Goal: Consume media (video, audio)

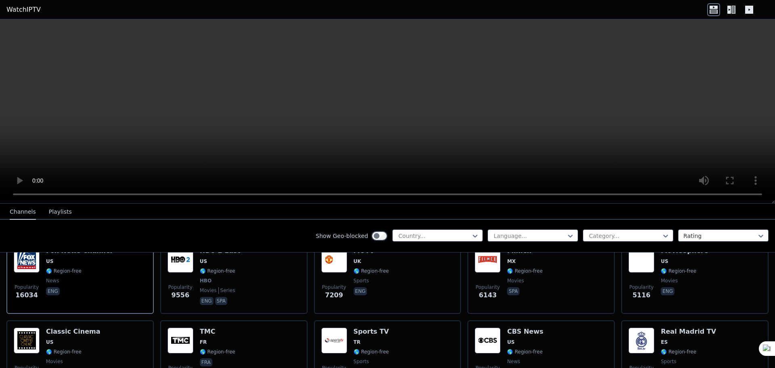
scroll to position [202, 0]
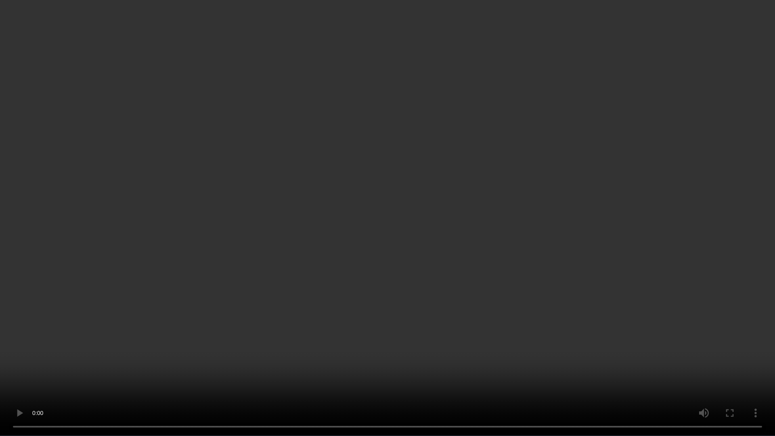
click at [436, 357] on video at bounding box center [387, 218] width 775 height 436
click at [745, 351] on video at bounding box center [387, 218] width 775 height 436
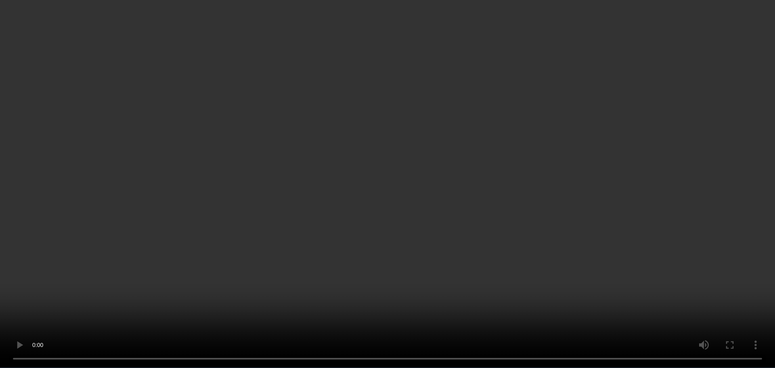
scroll to position [40, 0]
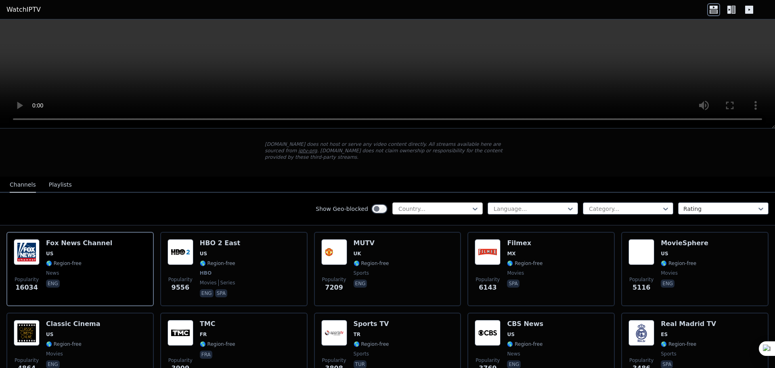
click at [433, 202] on div "Country..." at bounding box center [437, 208] width 90 height 12
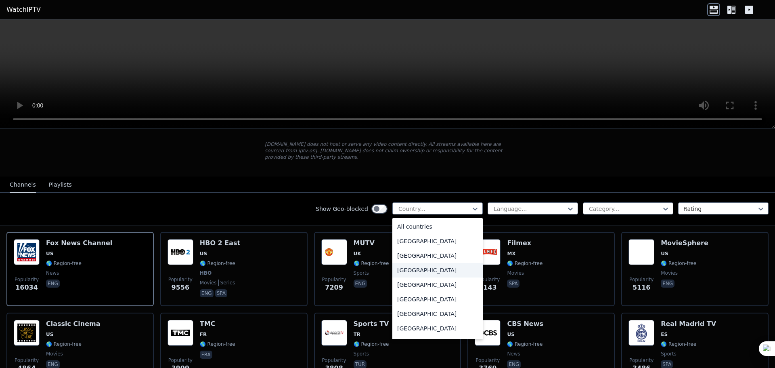
click at [426, 266] on div "[GEOGRAPHIC_DATA]" at bounding box center [437, 270] width 90 height 15
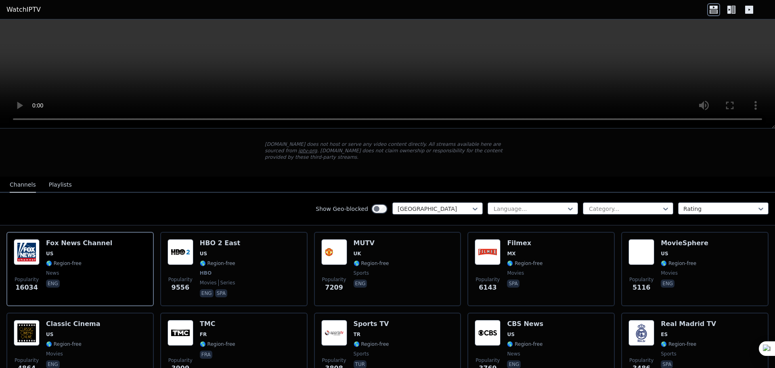
scroll to position [4, 0]
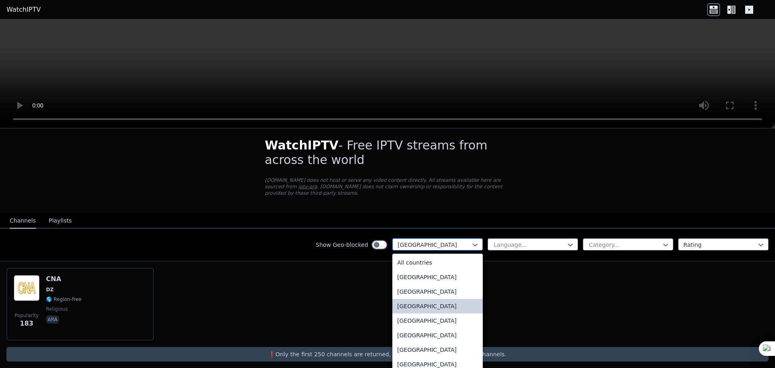
click at [424, 238] on div "[GEOGRAPHIC_DATA]" at bounding box center [437, 244] width 90 height 12
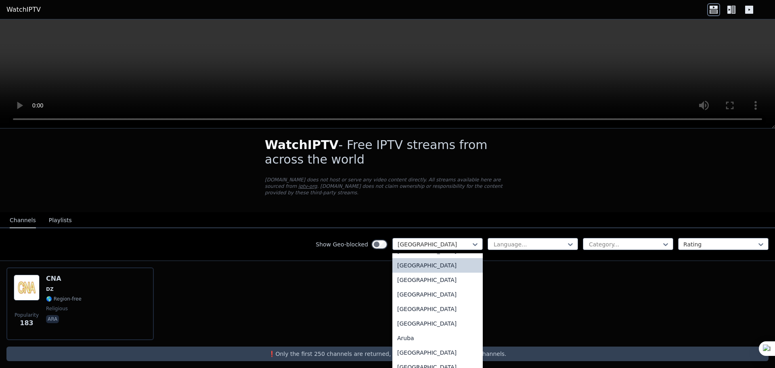
scroll to position [0, 0]
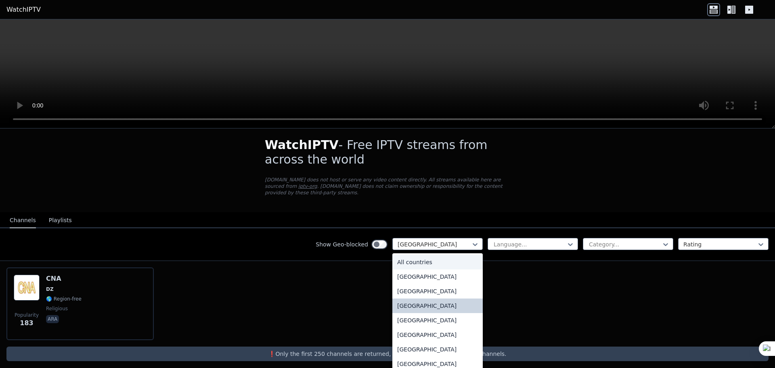
type input "*"
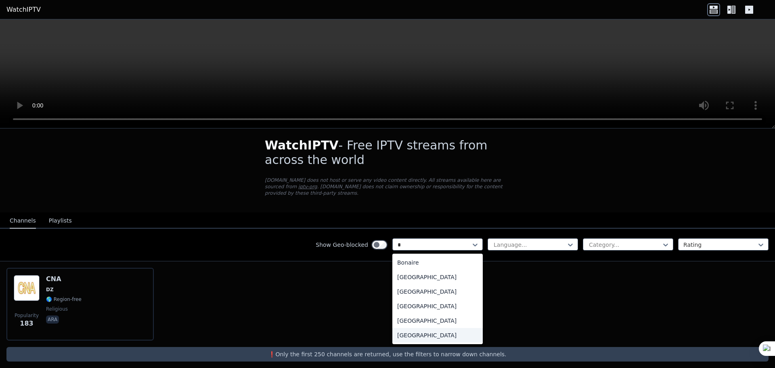
click at [417, 328] on div "[GEOGRAPHIC_DATA]" at bounding box center [437, 335] width 90 height 15
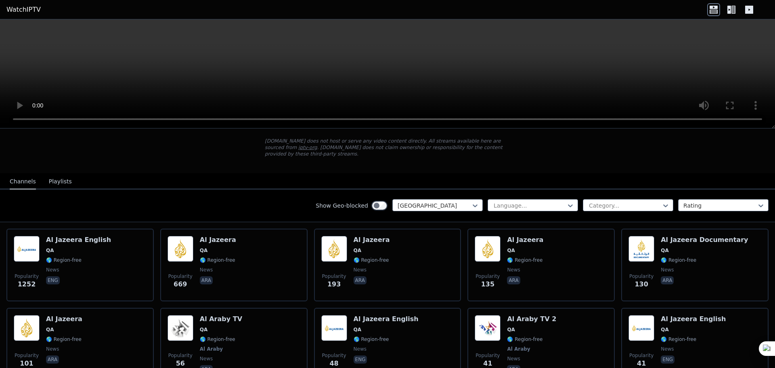
scroll to position [3, 0]
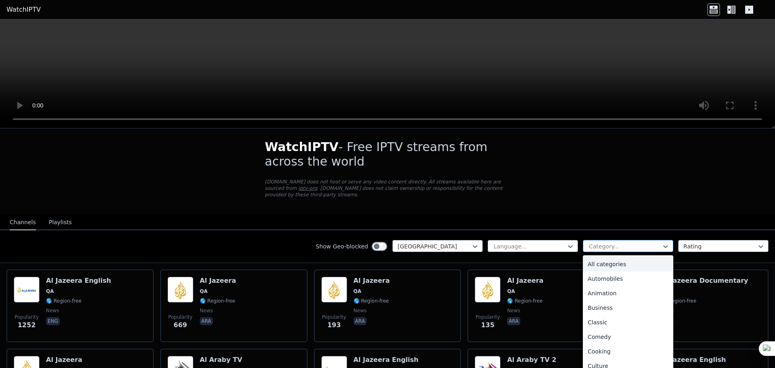
click at [612, 242] on div at bounding box center [624, 246] width 73 height 8
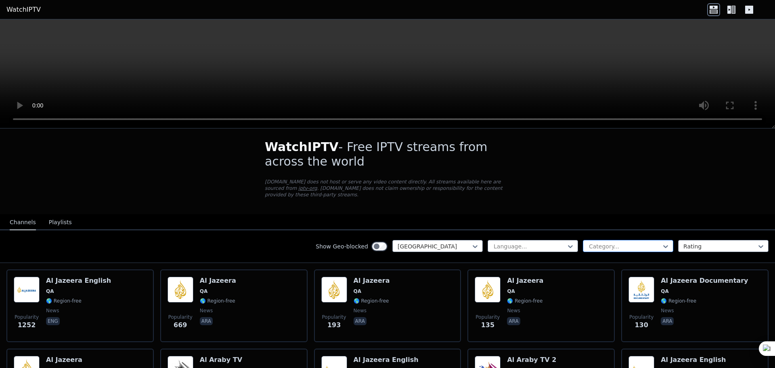
click at [604, 242] on div at bounding box center [624, 246] width 73 height 8
click at [713, 242] on div at bounding box center [719, 246] width 73 height 8
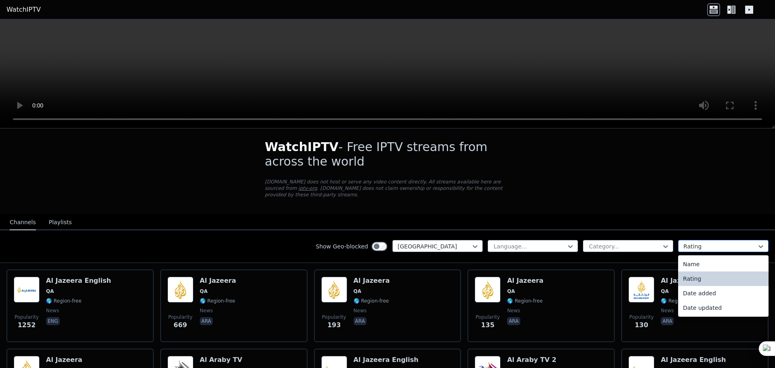
click at [713, 242] on div at bounding box center [719, 246] width 73 height 8
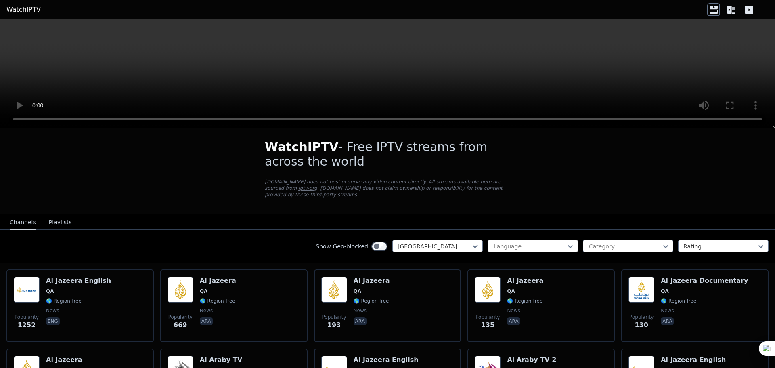
click at [532, 242] on div at bounding box center [529, 246] width 73 height 8
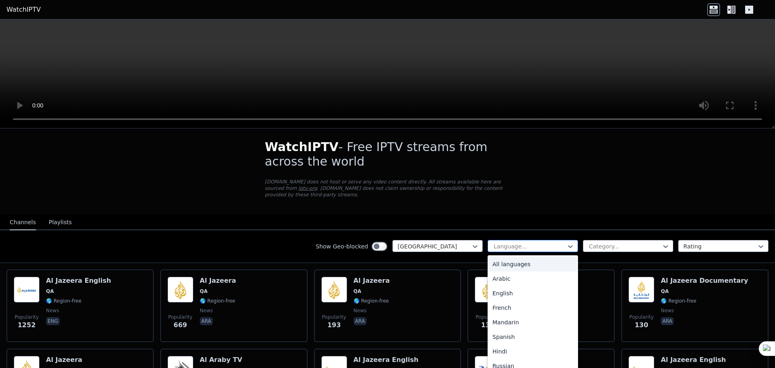
click at [532, 242] on div at bounding box center [529, 246] width 73 height 8
